Goal: Task Accomplishment & Management: Complete application form

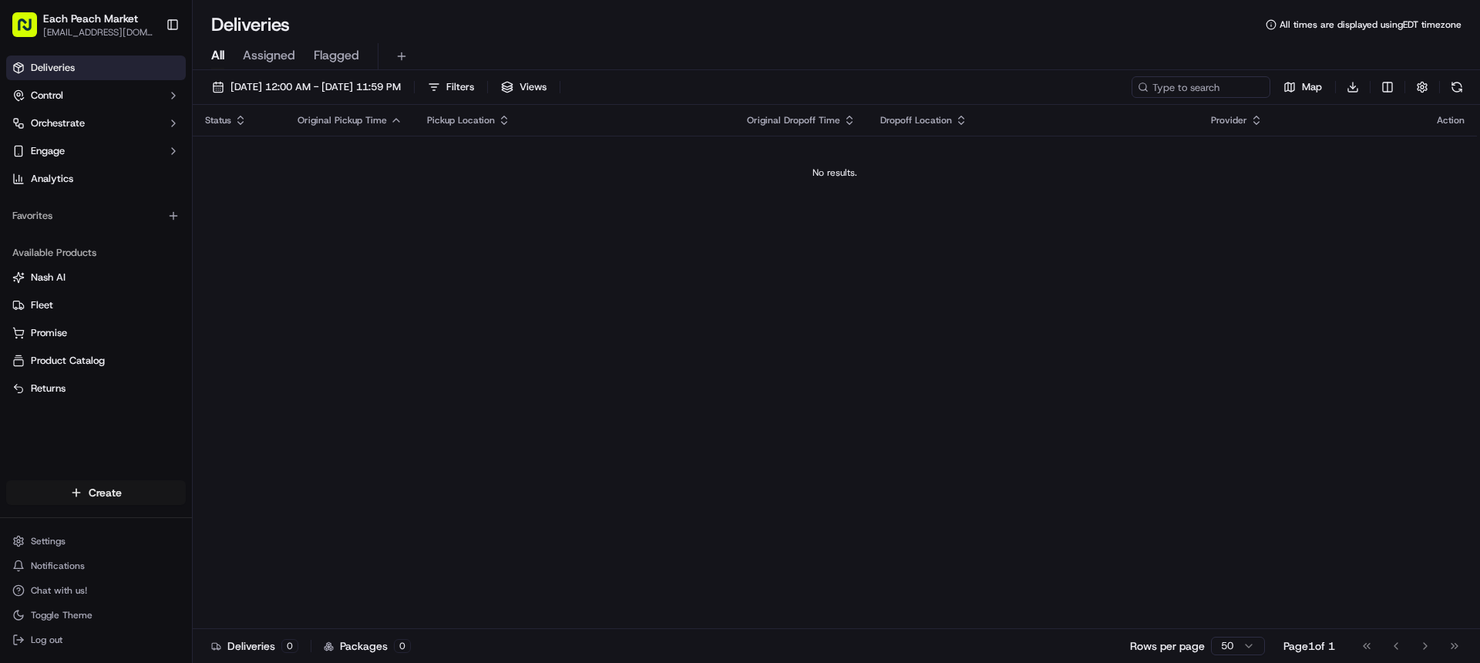
click at [106, 491] on html "Each Peach Market [EMAIL_ADDRESS][DOMAIN_NAME] Toggle Sidebar Deliveries Contro…" at bounding box center [740, 331] width 1480 height 663
click at [252, 523] on link "Delivery" at bounding box center [279, 521] width 172 height 28
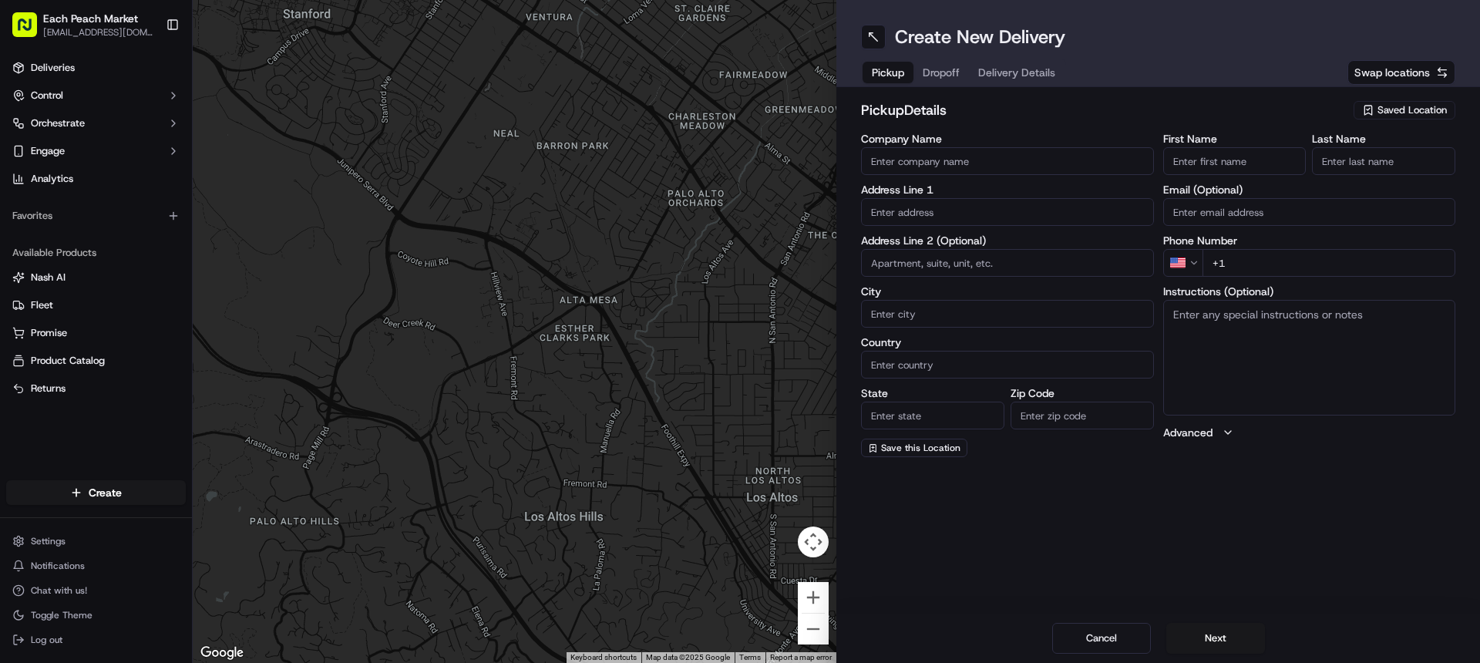
click at [1406, 109] on span "Saved Location" at bounding box center [1411, 110] width 69 height 14
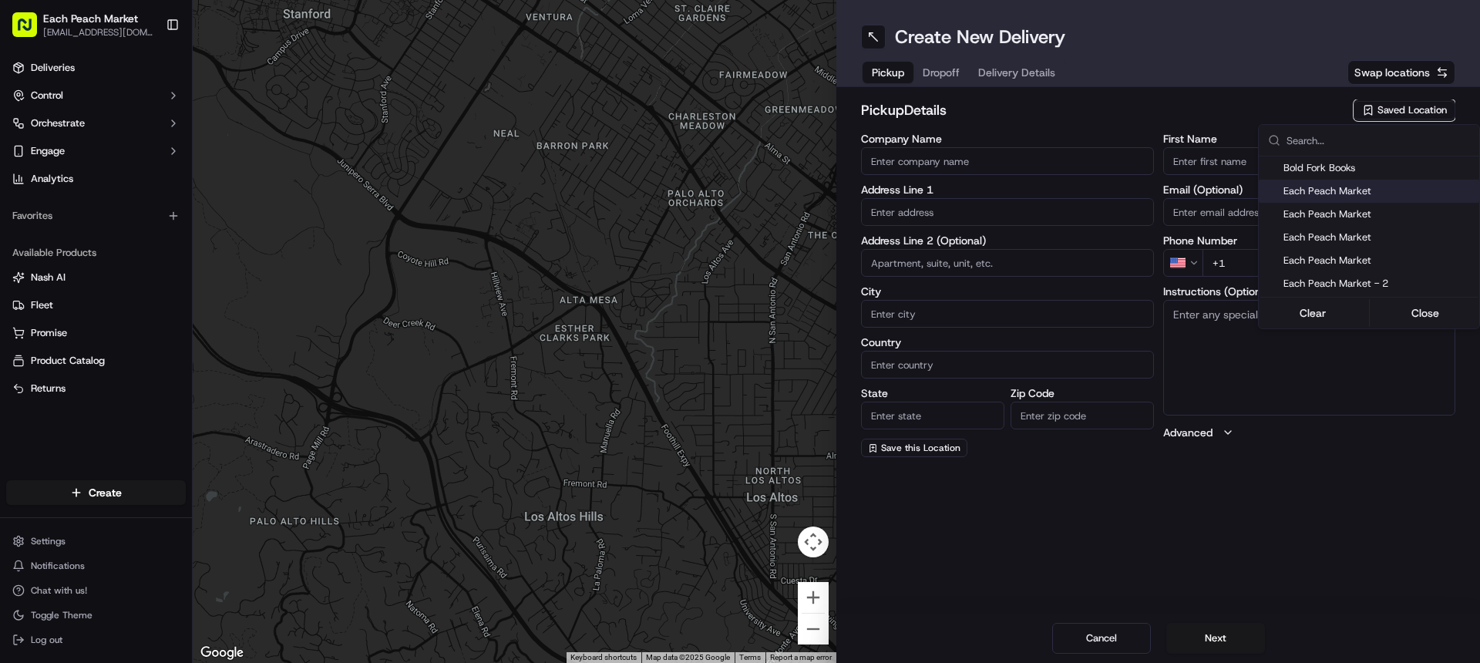
click at [1351, 193] on span "Each Peach Market" at bounding box center [1378, 191] width 190 height 14
type input "Each Peach Market"
type input "[STREET_ADDRESS]"
type input "[US_STATE]"
type input "US"
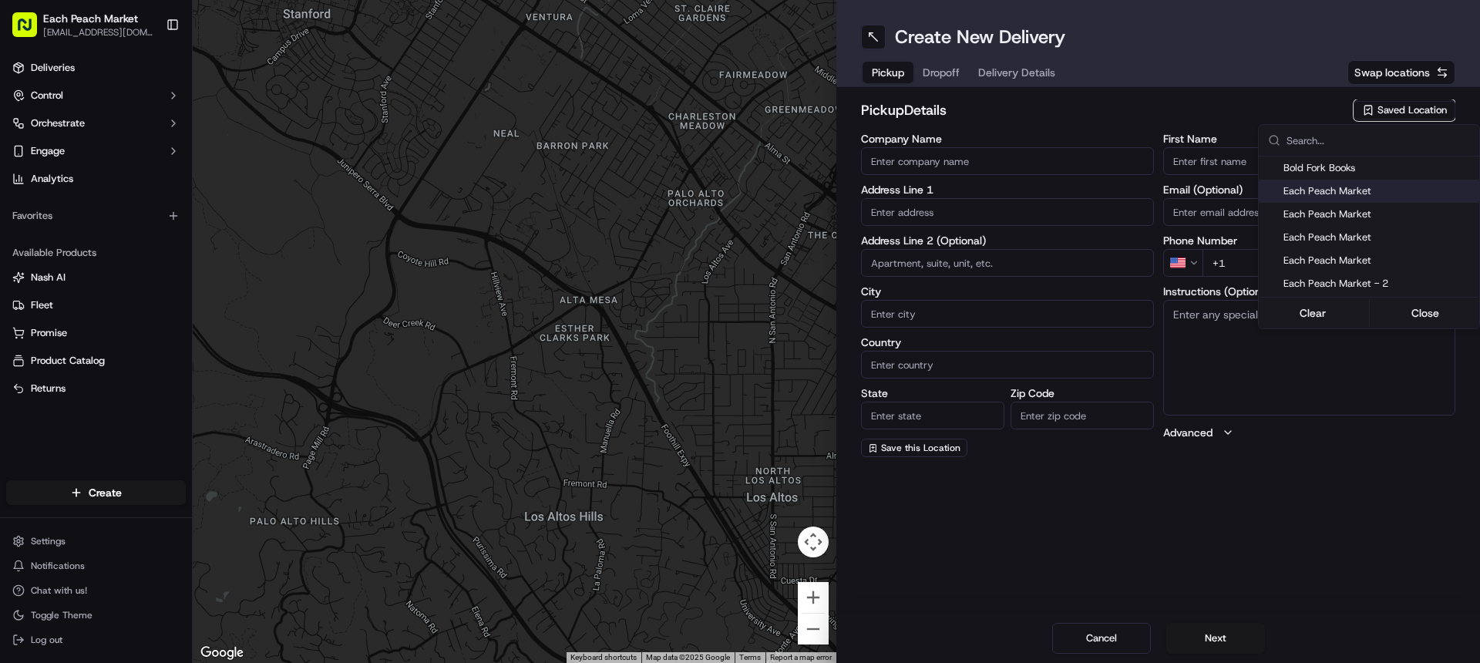
type input "DC"
type input "20009"
type input "[PHONE_NUMBER]"
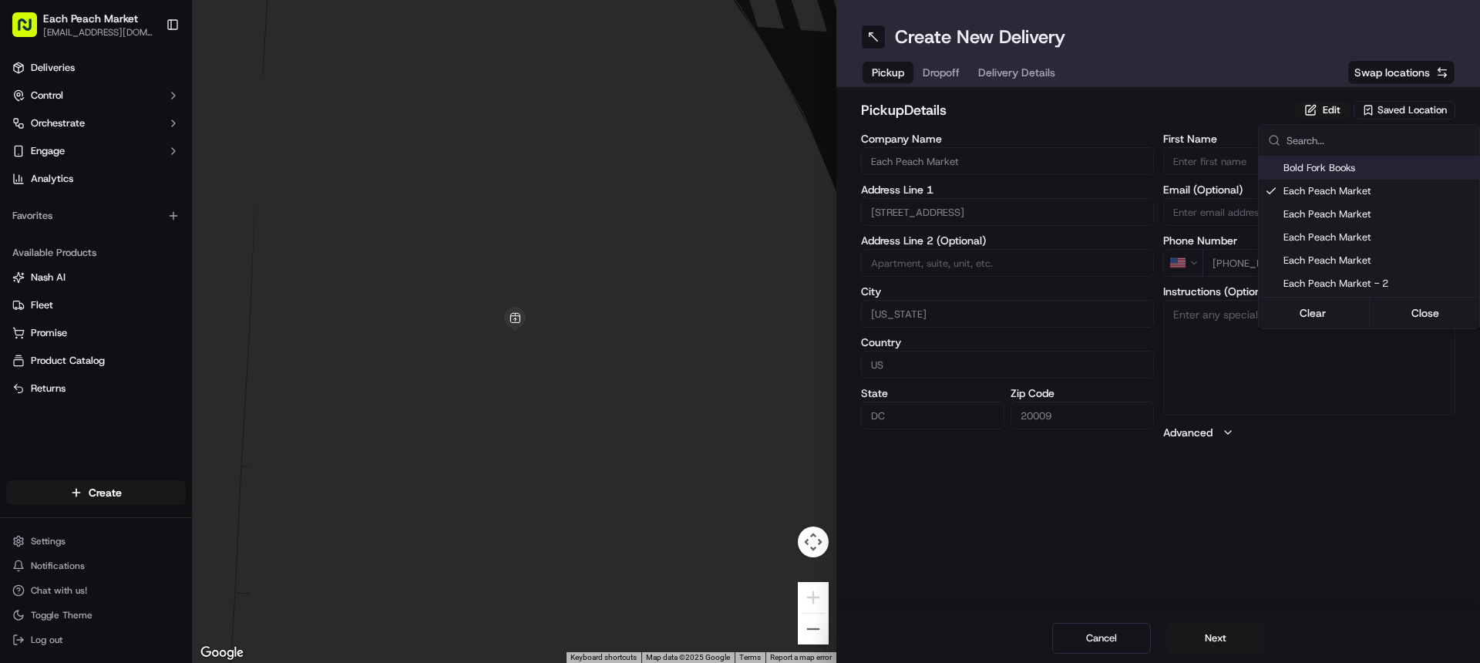
click at [947, 74] on html "Each Peach Market [EMAIL_ADDRESS][DOMAIN_NAME] Toggle Sidebar Deliveries Contro…" at bounding box center [740, 331] width 1480 height 663
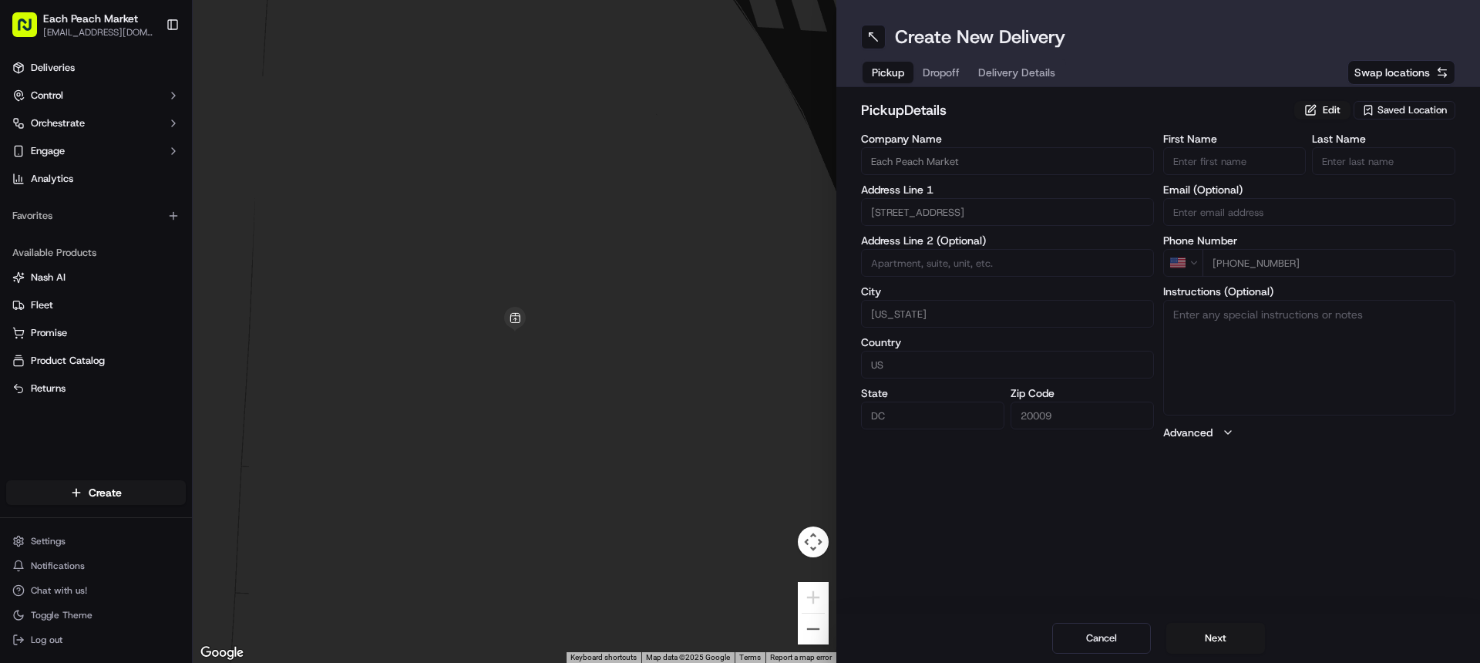
click at [947, 74] on span "Dropoff" at bounding box center [940, 72] width 37 height 15
click at [1271, 265] on input "+1" at bounding box center [1329, 263] width 254 height 28
paste input "[PHONE_NUMBER]"
type input "[PHONE_NUMBER]"
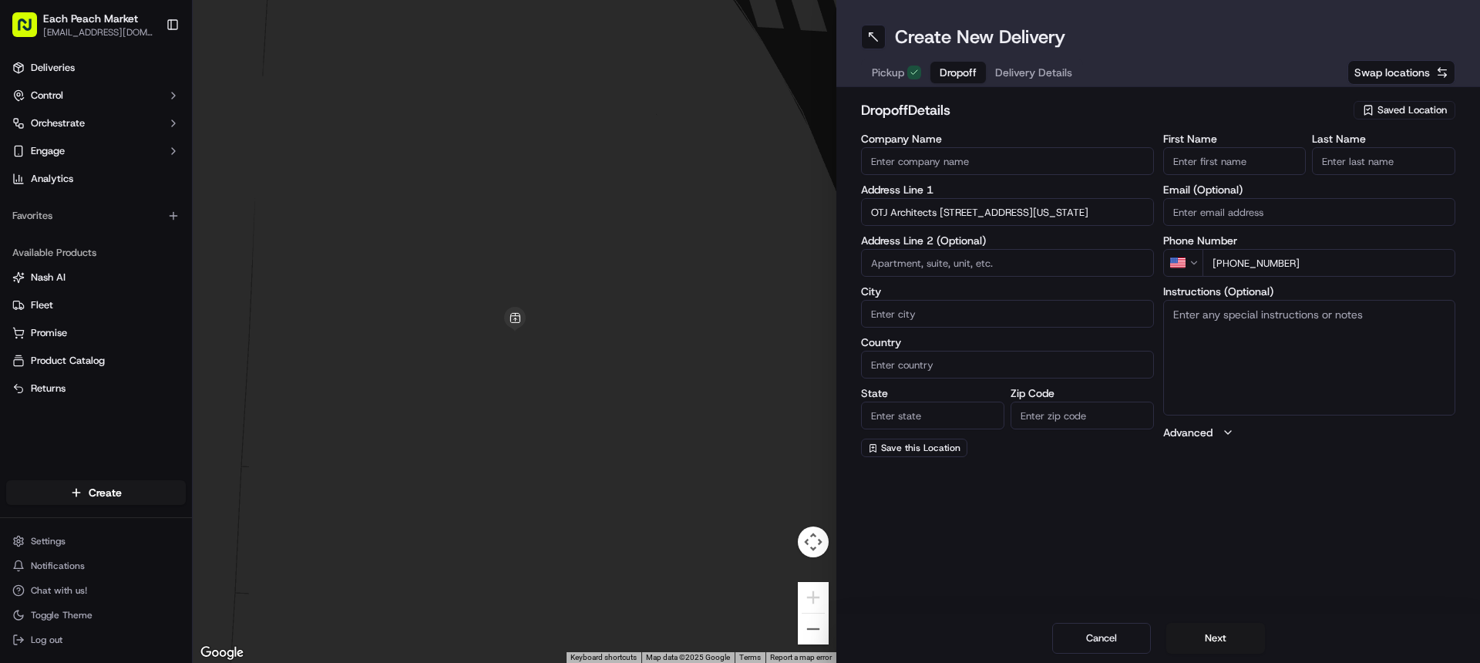
scroll to position [0, 98]
drag, startPoint x: 1084, startPoint y: 212, endPoint x: 1147, endPoint y: 209, distance: 63.3
click at [1147, 209] on input "OTJ Architects [STREET_ADDRESS][US_STATE]" at bounding box center [1007, 212] width 293 height 28
drag, startPoint x: 908, startPoint y: 211, endPoint x: 841, endPoint y: 214, distance: 67.1
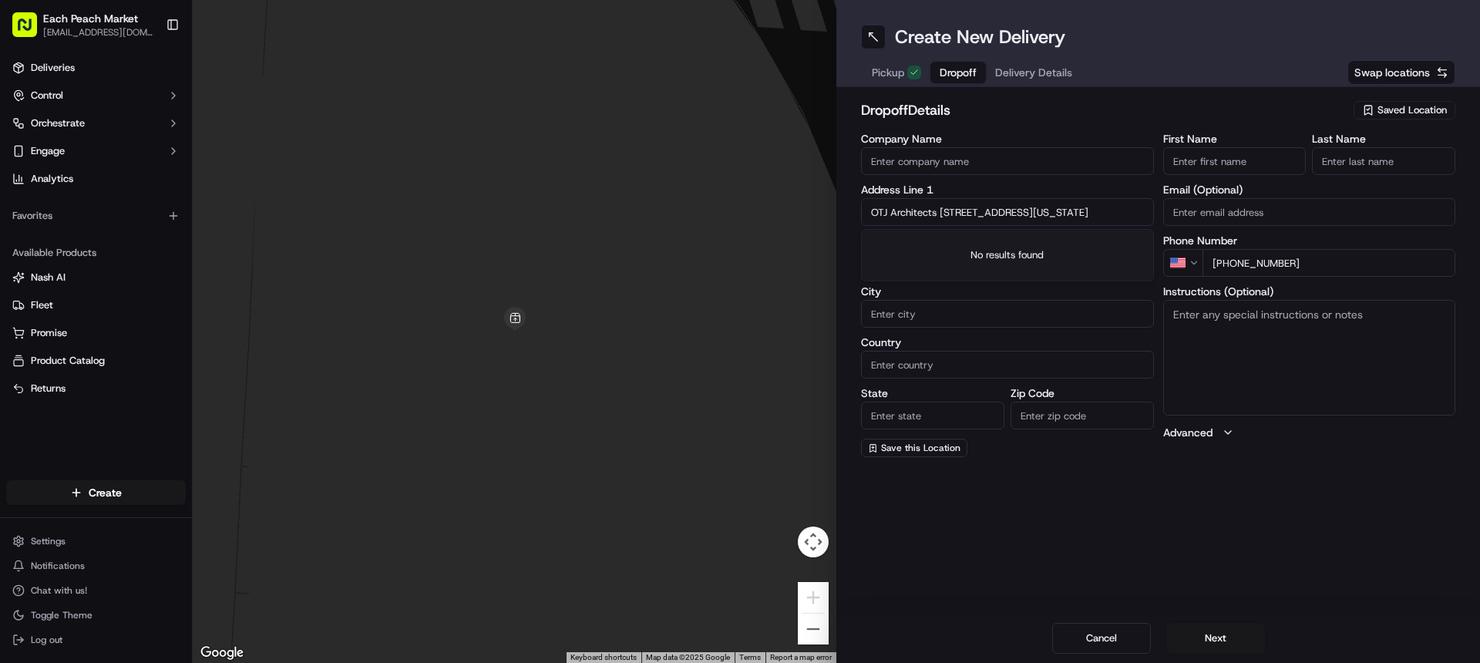
click at [861, 214] on input "OTJ Architects [STREET_ADDRESS][US_STATE]" at bounding box center [1007, 212] width 293 height 28
click at [973, 244] on div "[STREET_ADDRESS][US_STATE]" at bounding box center [1007, 244] width 285 height 23
type input "[STREET_ADDRESS][US_STATE]"
type input "suite 300"
type input "[US_STATE]"
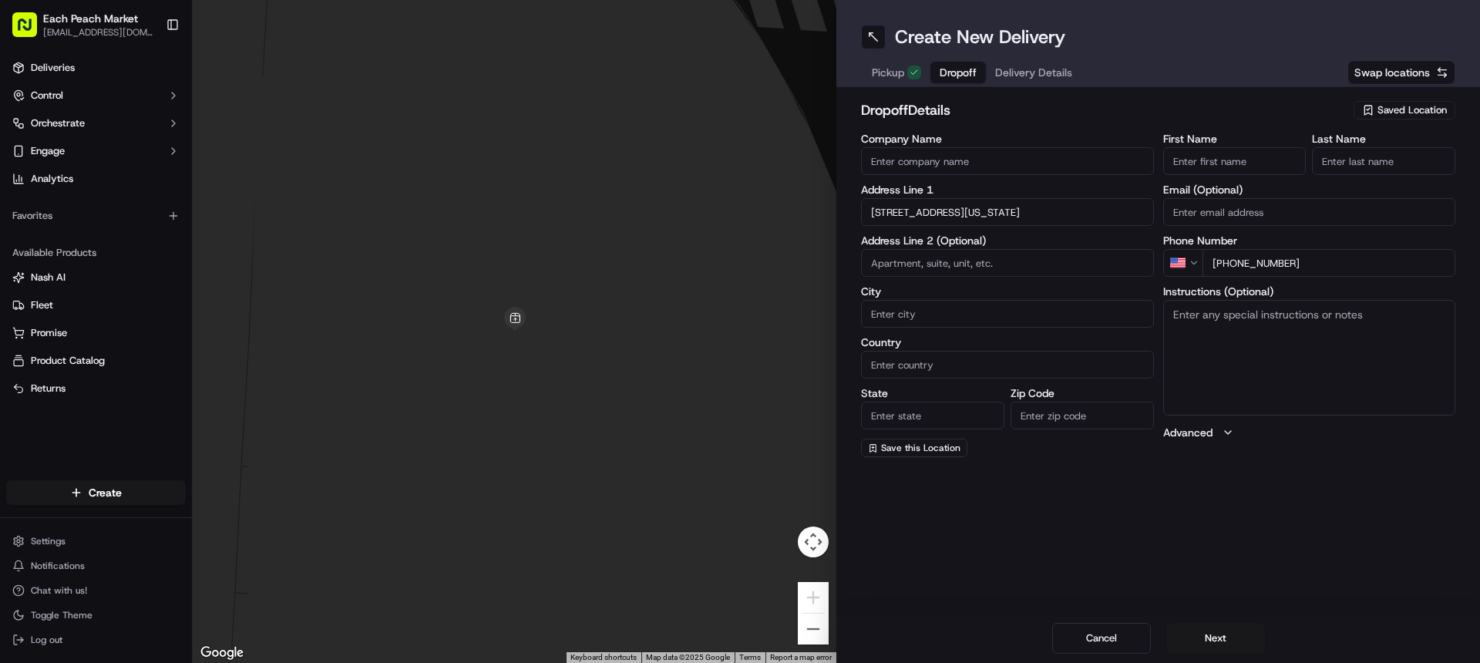
type input "[GEOGRAPHIC_DATA]"
type input "DC"
type input "20024"
type input "[STREET_ADDRESS]"
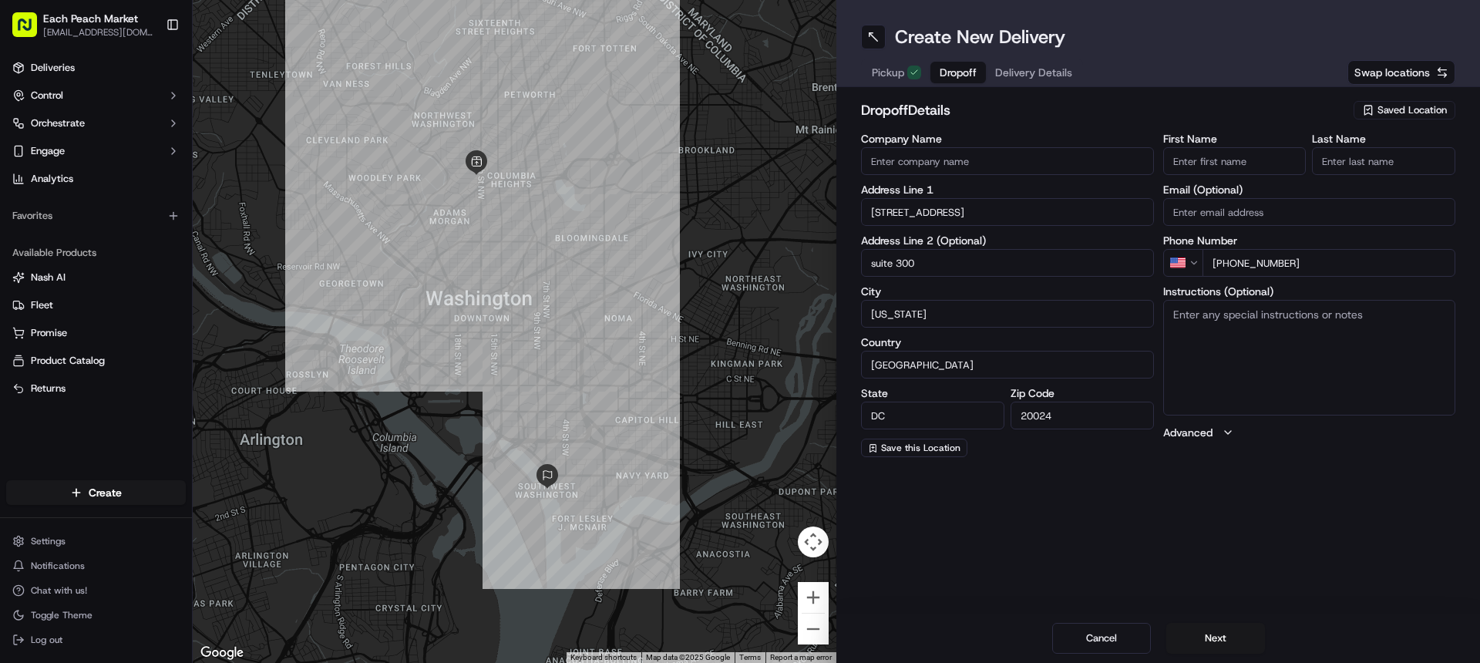
click at [935, 161] on input "Company Name" at bounding box center [1007, 161] width 293 height 28
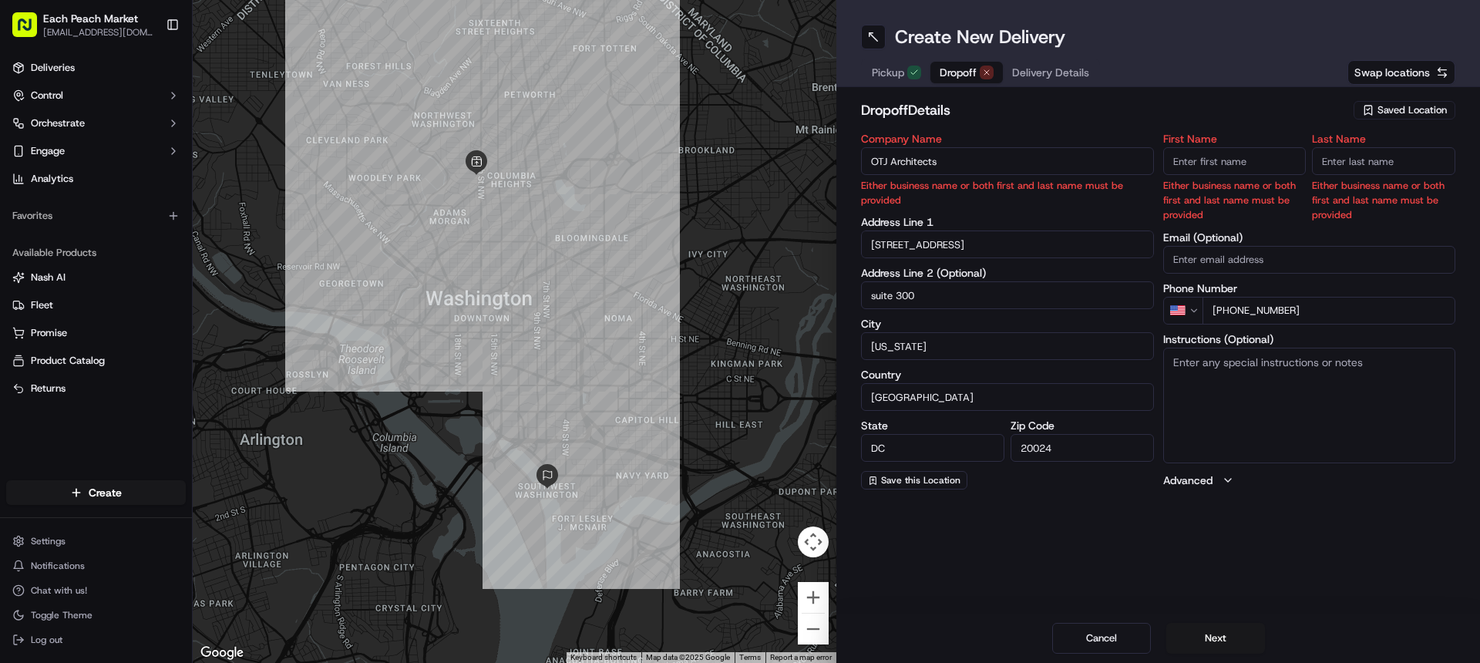
type input "OTJ Architects"
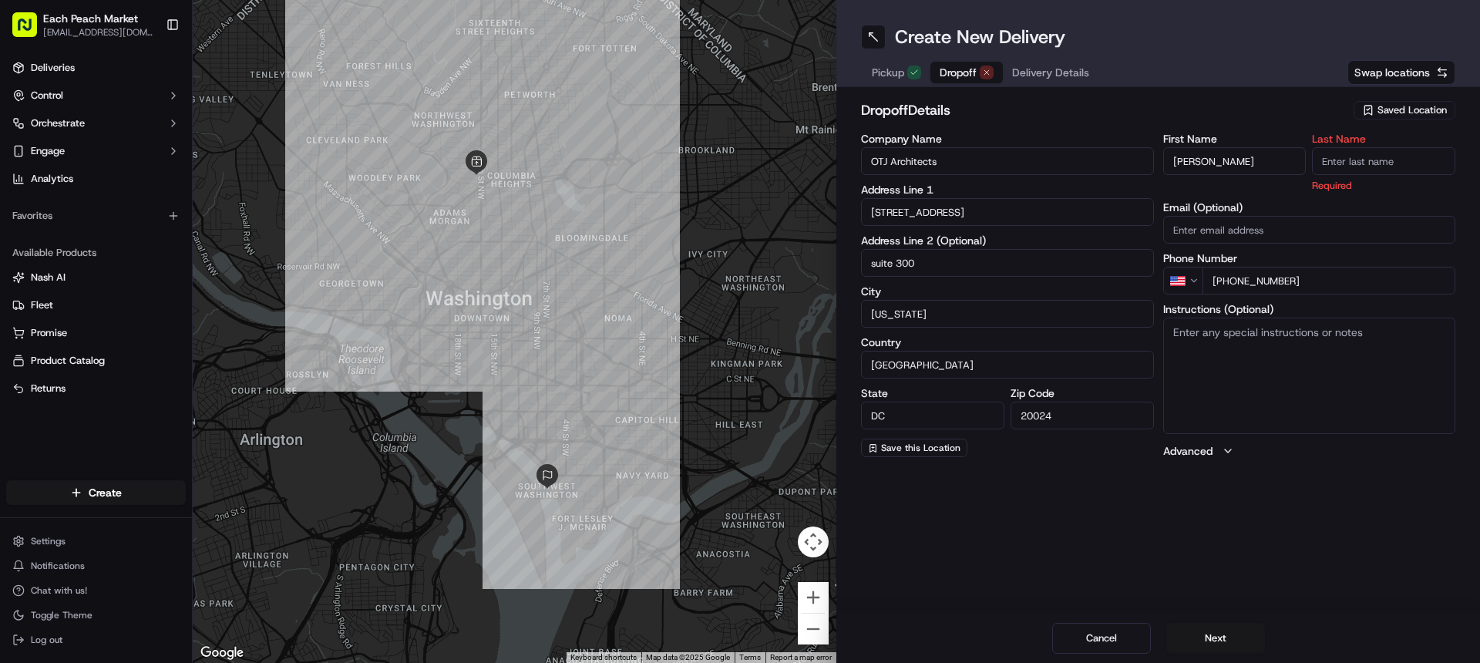
drag, startPoint x: 1196, startPoint y: 162, endPoint x: 1263, endPoint y: 162, distance: 67.0
click at [1263, 162] on input "[PERSON_NAME]" at bounding box center [1234, 161] width 143 height 28
type input "[PERSON_NAME]"
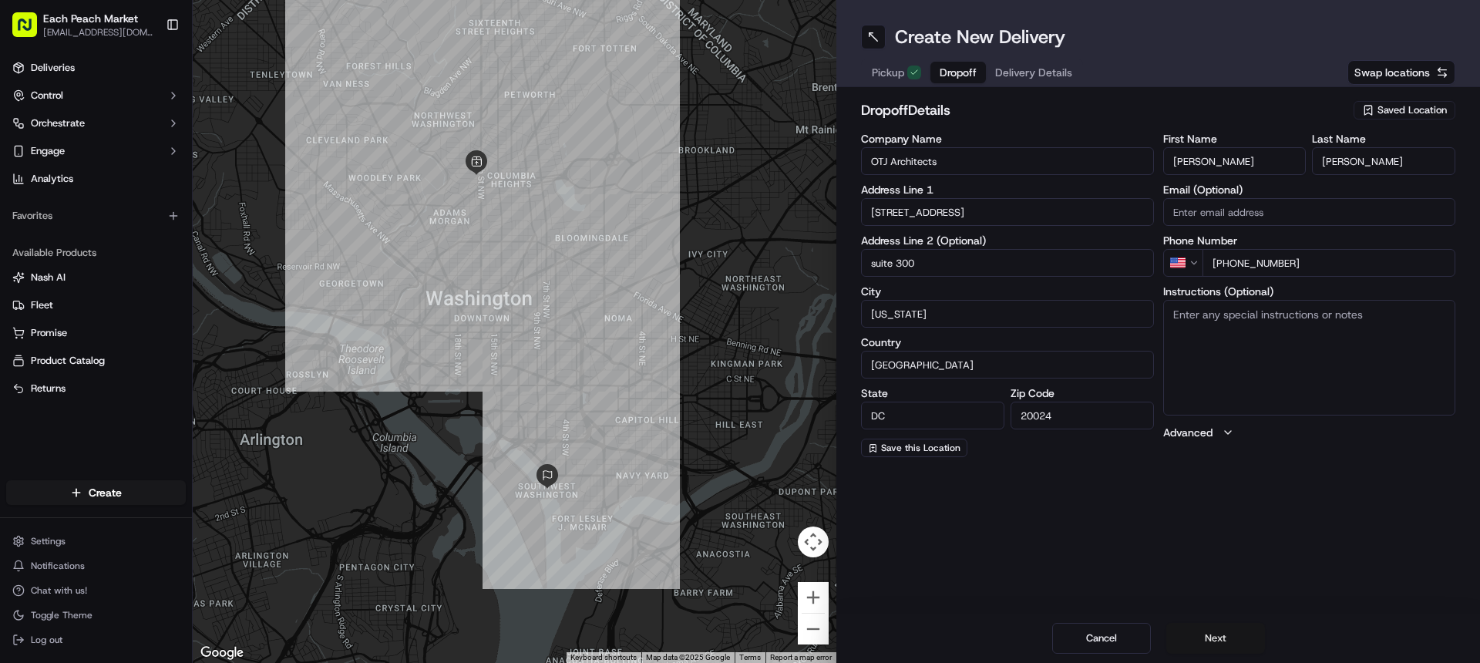
type input "[PERSON_NAME]"
click at [1210, 639] on button "Next" at bounding box center [1215, 638] width 99 height 31
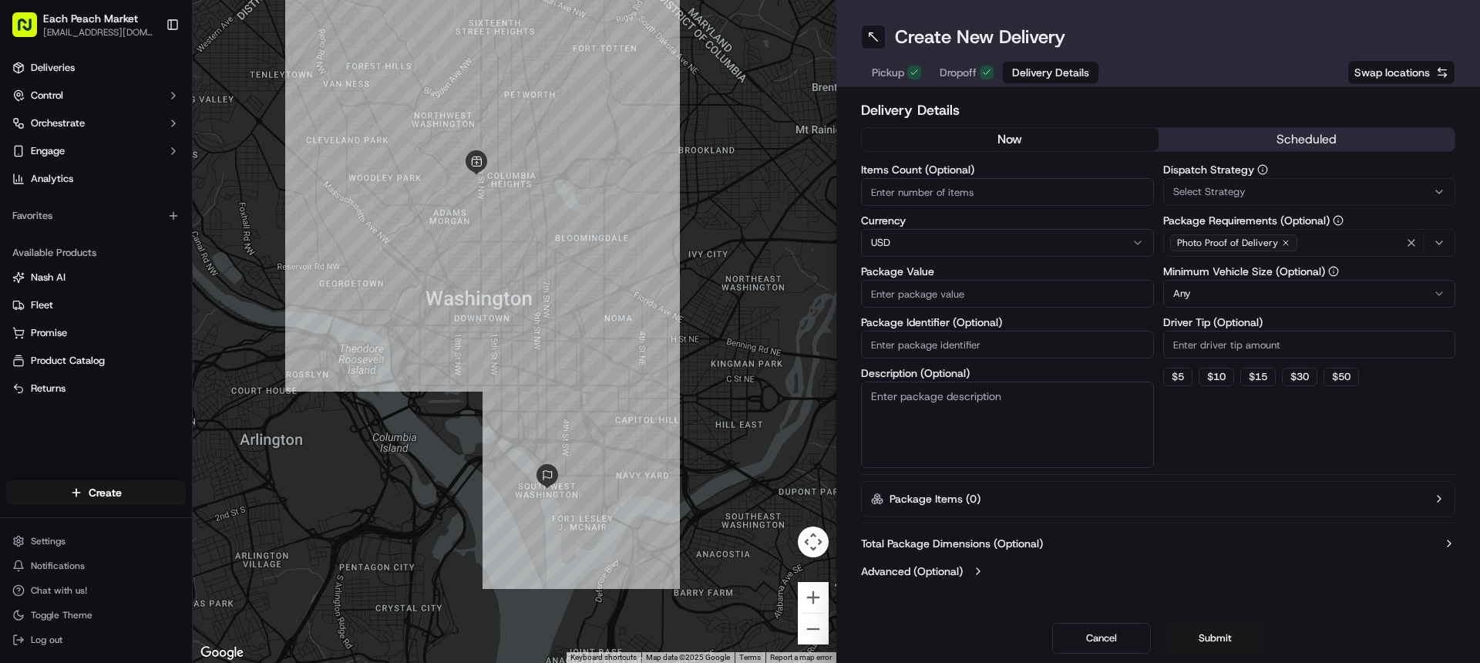
click at [959, 196] on input "Items Count (Optional)" at bounding box center [1007, 192] width 293 height 28
type input "8"
click at [935, 297] on input "Package Value" at bounding box center [1007, 294] width 293 height 28
type input "680"
click at [1181, 376] on button "$ 5" at bounding box center [1177, 377] width 29 height 18
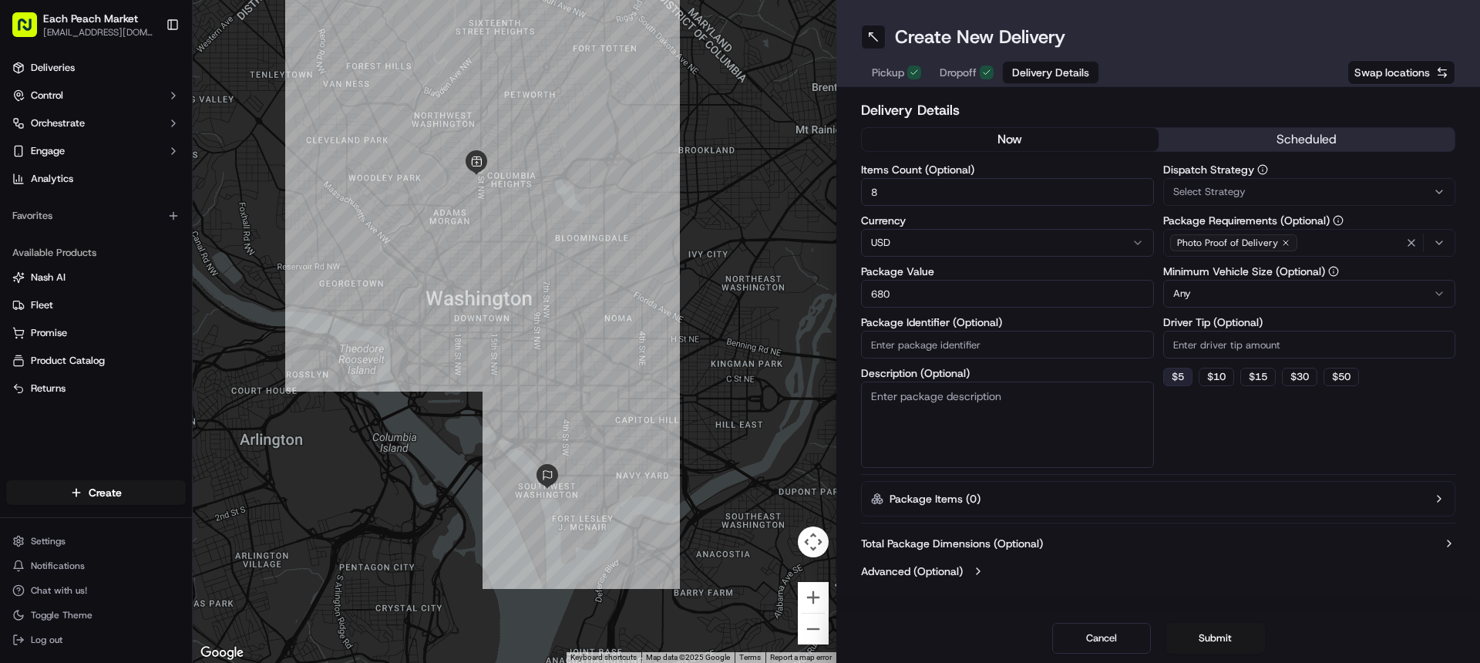
type input "5"
click at [1221, 293] on html "Each Peach Market [EMAIL_ADDRESS][DOMAIN_NAME] Toggle Sidebar Deliveries Contro…" at bounding box center [740, 331] width 1480 height 663
click at [1217, 190] on span "Select Strategy" at bounding box center [1209, 192] width 72 height 14
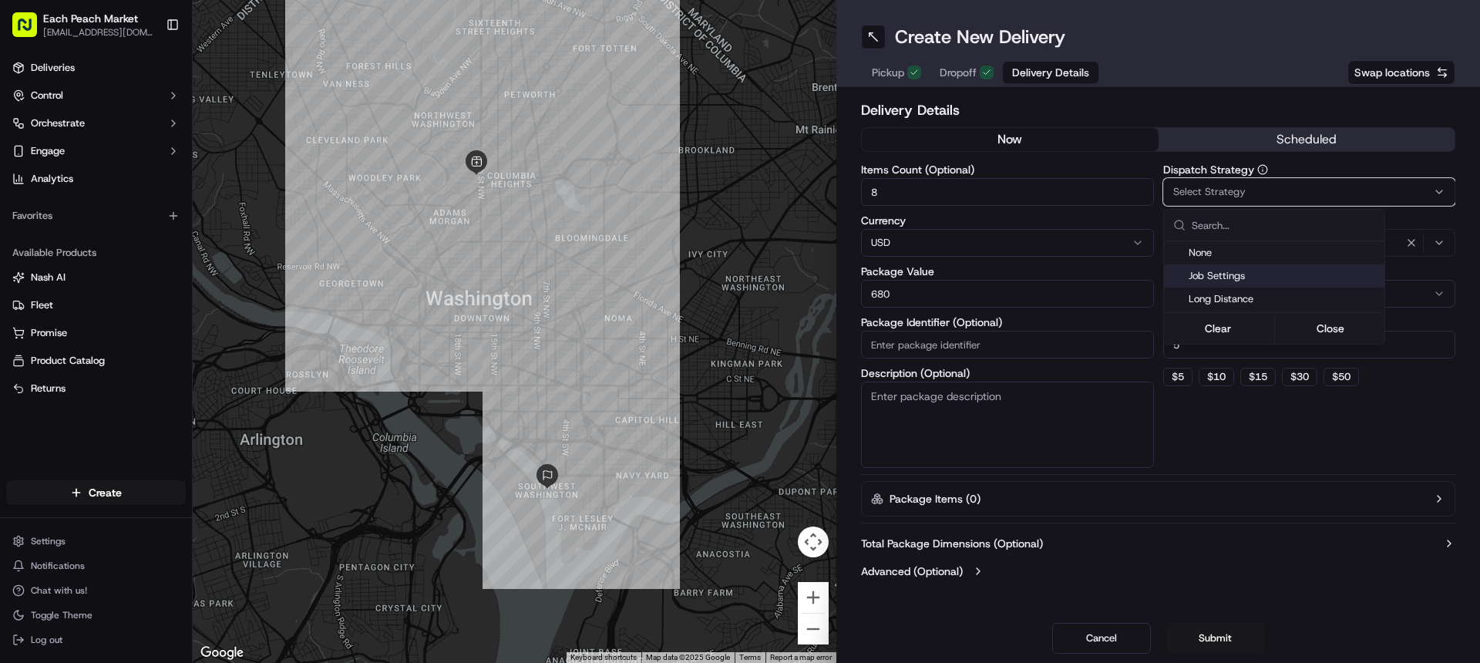
click at [1227, 273] on span "Job Settings" at bounding box center [1283, 276] width 190 height 14
click at [1256, 140] on html "Each Peach Market [EMAIL_ADDRESS][DOMAIN_NAME] Toggle Sidebar Deliveries Contro…" at bounding box center [740, 331] width 1480 height 663
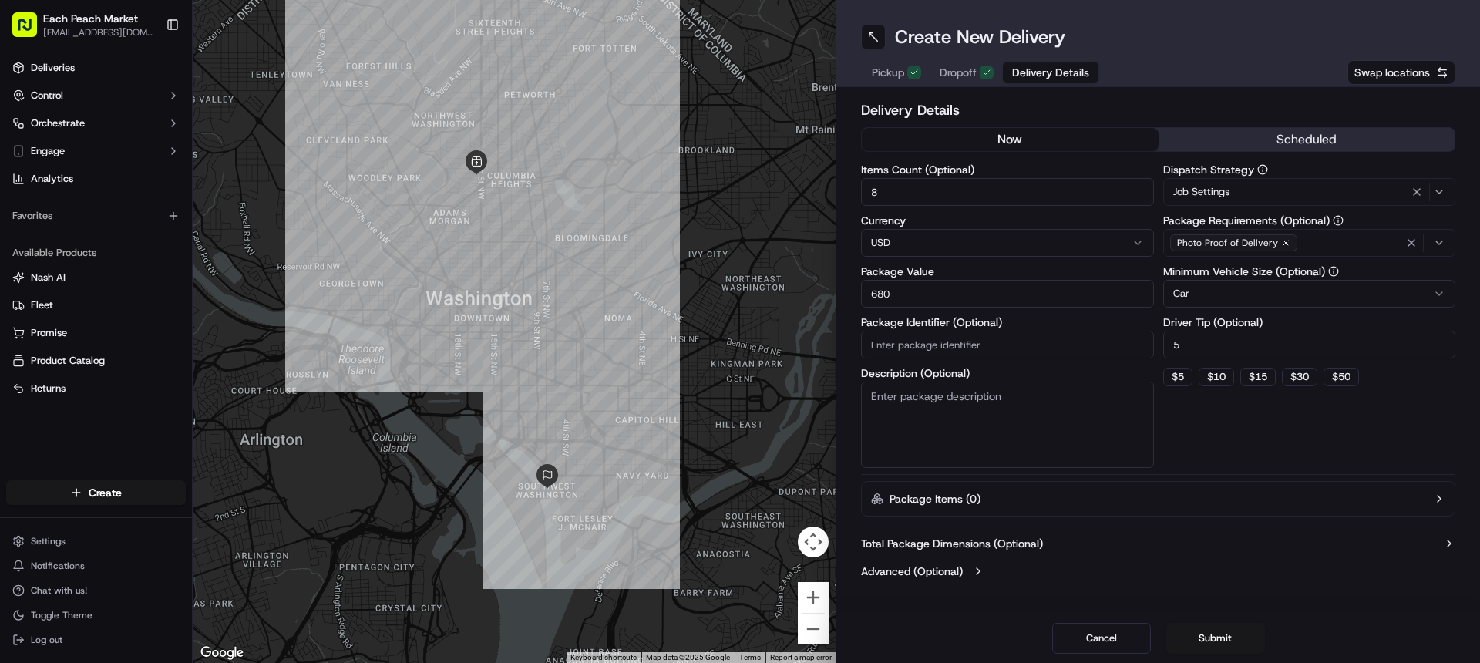
click at [1251, 137] on button "scheduled" at bounding box center [1306, 139] width 297 height 23
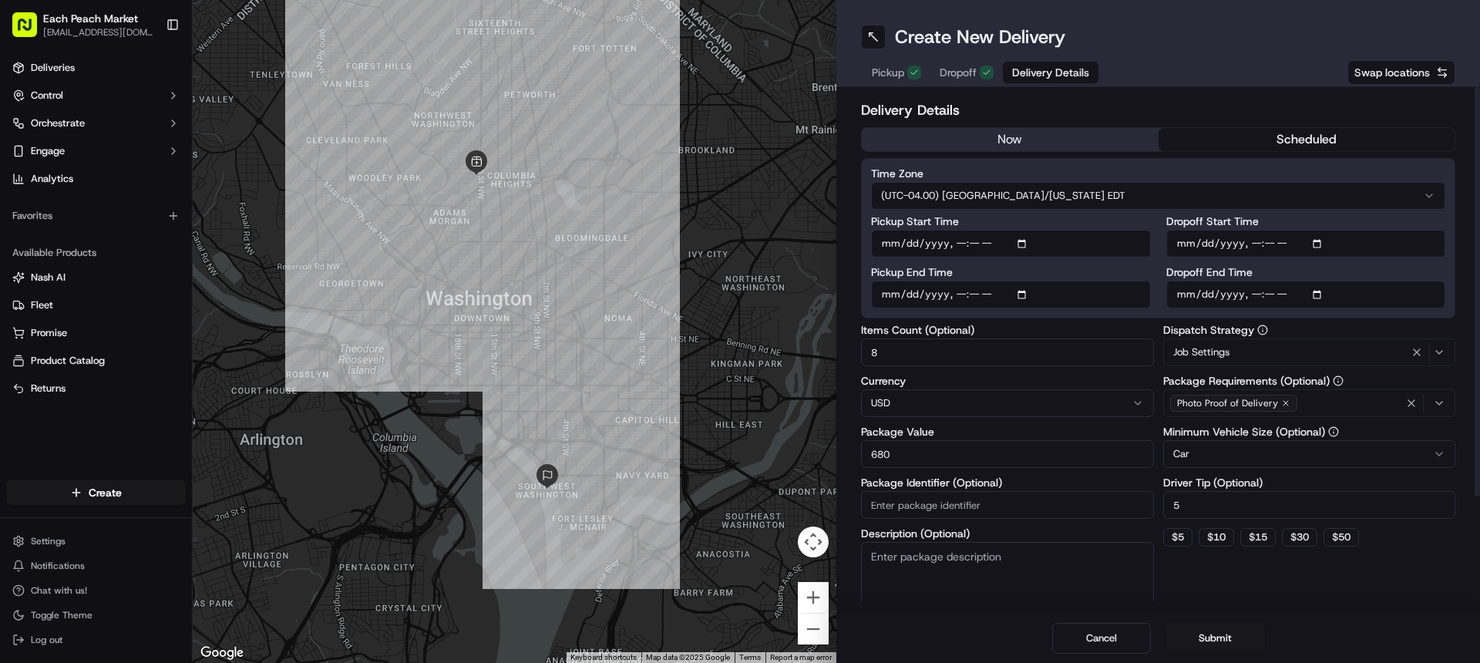
click at [1272, 244] on input "Dropoff Start Time" at bounding box center [1306, 244] width 280 height 28
click at [1426, 245] on input "Dropoff Start Time" at bounding box center [1306, 244] width 280 height 28
click at [1270, 247] on input "Dropoff Start Time" at bounding box center [1306, 244] width 280 height 28
type input "[DATE]T16:00"
click at [1320, 272] on label "Dropoff End Time" at bounding box center [1306, 272] width 280 height 11
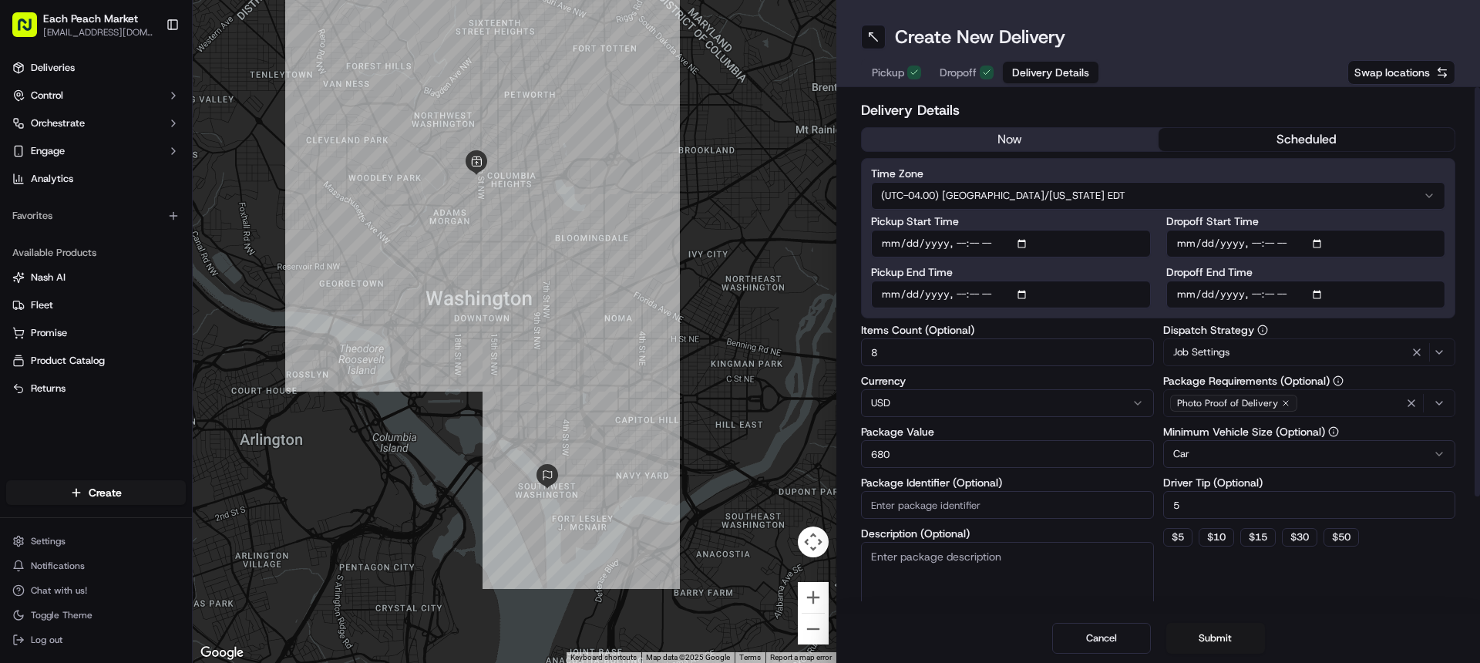
click at [1320, 281] on input "Dropoff End Time" at bounding box center [1306, 295] width 280 height 28
click at [1221, 635] on button "Submit" at bounding box center [1215, 638] width 99 height 31
